Goal: Navigation & Orientation: Go to known website

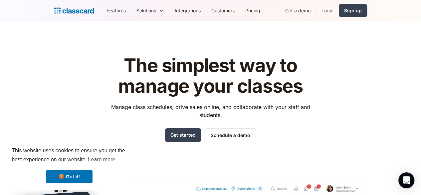
click at [339, 12] on link "Login" at bounding box center [327, 10] width 23 height 15
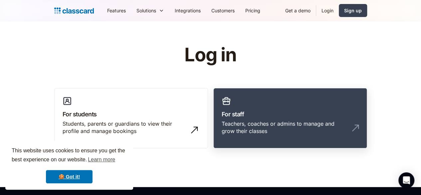
click at [308, 112] on h3 "For staff" at bounding box center [290, 114] width 137 height 9
